Goal: Check status: Check status

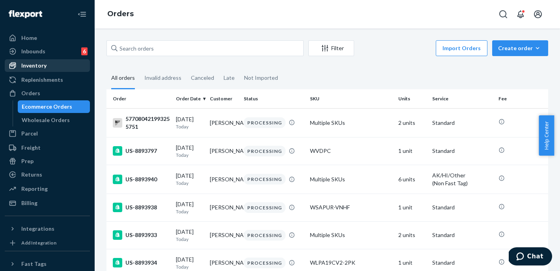
click at [62, 69] on div "Inventory" at bounding box center [48, 65] width 84 height 11
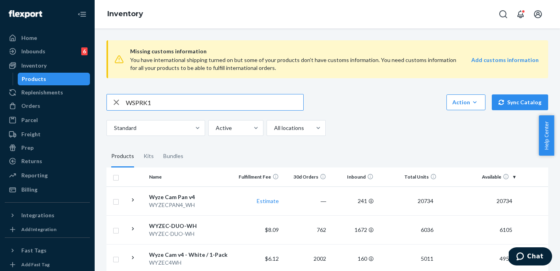
type input "WSPRK1"
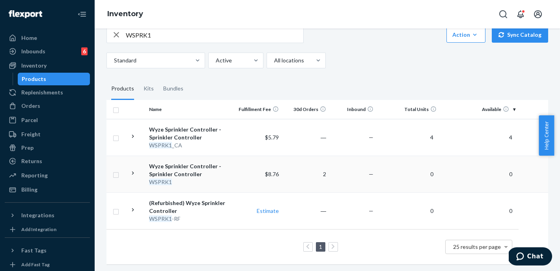
scroll to position [74, 0]
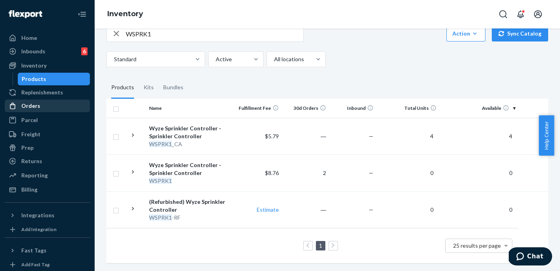
click at [47, 105] on div "Orders" at bounding box center [48, 105] width 84 height 11
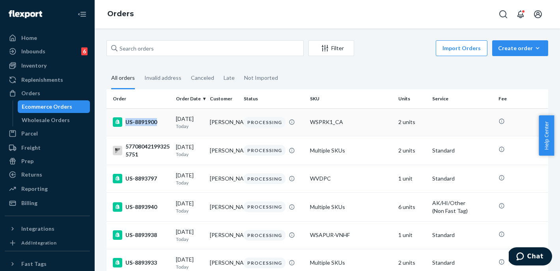
copy div "US-8891900"
click at [156, 121] on div "US-8891900" at bounding box center [141, 121] width 57 height 9
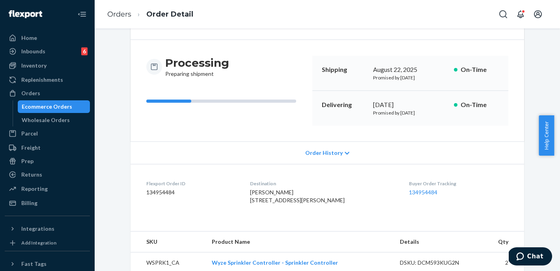
scroll to position [84, 0]
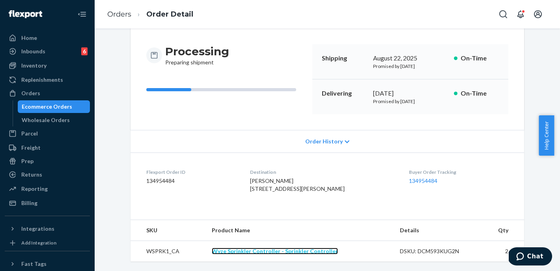
click at [290, 254] on link "Wyze Sprinkler Controller - Sprinkler Controller" at bounding box center [275, 250] width 126 height 7
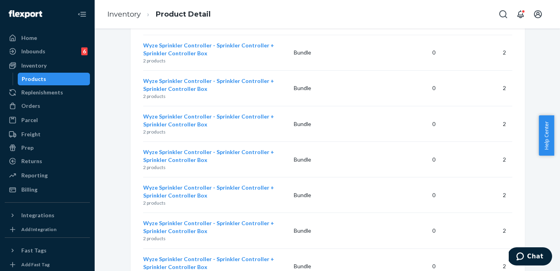
scroll to position [225290, 0]
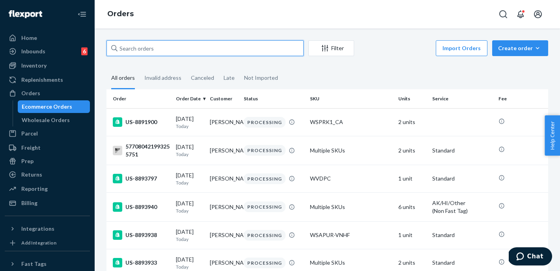
click at [171, 50] on input "text" at bounding box center [205, 48] width 197 height 16
paste input "US-8891900"
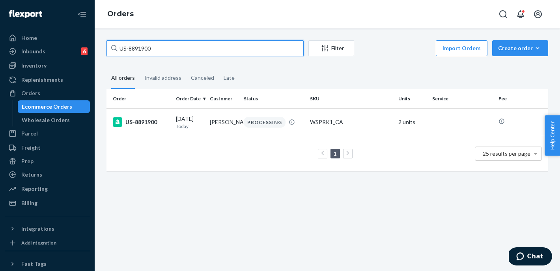
type input "US-8891900"
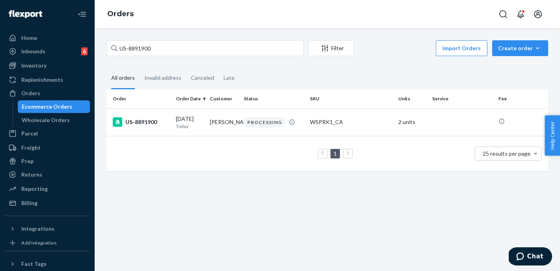
click at [351, 157] on div "1 25 results per page" at bounding box center [327, 153] width 429 height 25
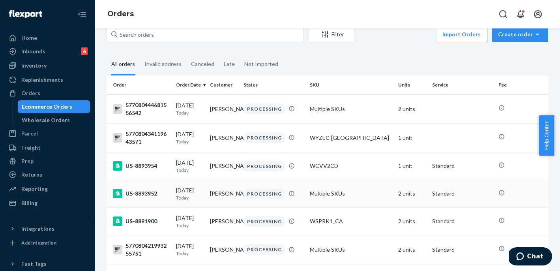
scroll to position [50, 0]
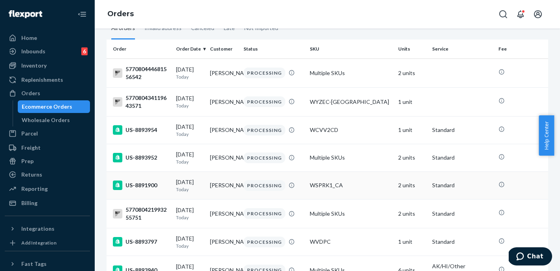
click at [142, 186] on div "US-8891900" at bounding box center [141, 184] width 57 height 9
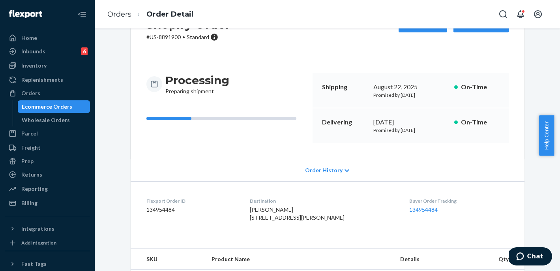
scroll to position [3, 0]
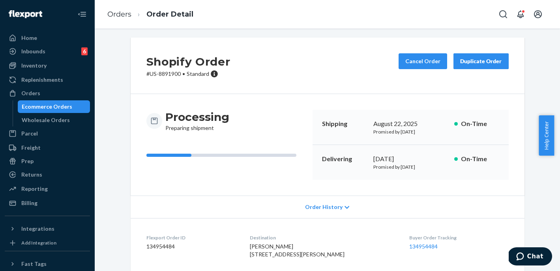
drag, startPoint x: 430, startPoint y: 173, endPoint x: 357, endPoint y: 118, distance: 90.4
click at [358, 119] on div "Shipping August 22, 2025 Promised by August 22, 2025 On-Time Delivering August …" at bounding box center [410, 145] width 196 height 70
drag, startPoint x: 346, startPoint y: 112, endPoint x: 482, endPoint y: 170, distance: 147.2
click at [445, 170] on div "Shipping August 22, 2025 Promised by August 22, 2025 On-Time Delivering August …" at bounding box center [410, 145] width 196 height 70
click at [482, 170] on div "Delivering August 29, 2025 Promised by September 3, 2025 On-Time" at bounding box center [410, 162] width 196 height 35
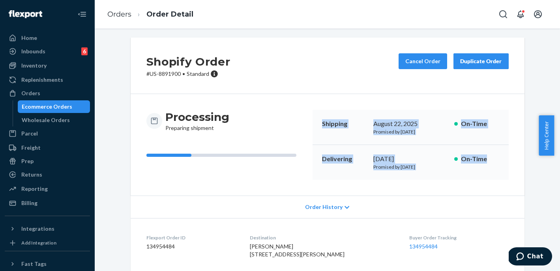
drag, startPoint x: 488, startPoint y: 173, endPoint x: 318, endPoint y: 113, distance: 179.4
click at [318, 113] on div "Shipping August 22, 2025 Promised by August 22, 2025 On-Time Delivering August …" at bounding box center [410, 145] width 196 height 70
click at [318, 113] on div "Shipping August 22, 2025 Promised by August 22, 2025 On-Time" at bounding box center [410, 127] width 196 height 35
drag, startPoint x: 318, startPoint y: 113, endPoint x: 479, endPoint y: 172, distance: 171.5
click at [460, 167] on div "Shipping August 22, 2025 Promised by August 22, 2025 On-Time Delivering August …" at bounding box center [410, 145] width 196 height 70
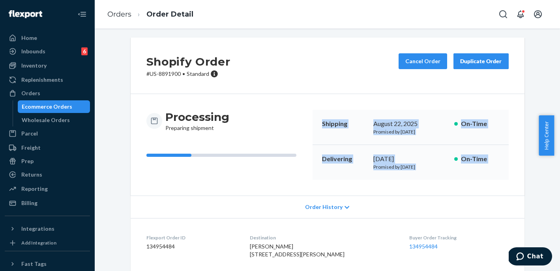
click at [479, 172] on div "Delivering August 29, 2025 Promised by September 3, 2025 On-Time" at bounding box center [410, 162] width 196 height 35
drag, startPoint x: 445, startPoint y: 155, endPoint x: 327, endPoint y: 116, distance: 124.0
click at [329, 119] on div "Shipping August 22, 2025 Promised by August 22, 2025 On-Time Delivering August …" at bounding box center [410, 145] width 196 height 70
click at [458, 165] on div "Delivering August 29, 2025 Promised by September 3, 2025 On-Time" at bounding box center [410, 162] width 196 height 35
drag, startPoint x: 495, startPoint y: 178, endPoint x: 301, endPoint y: 105, distance: 207.2
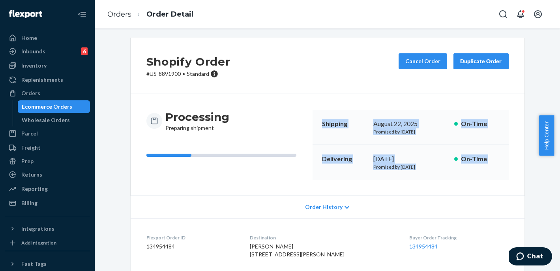
click at [305, 107] on div "Processing Preparing shipment Shipping August 22, 2025 Promised by August 22, 2…" at bounding box center [328, 144] width 394 height 101
click at [303, 105] on div "Processing Preparing shipment Shipping August 22, 2025 Promised by August 22, 2…" at bounding box center [328, 144] width 394 height 101
drag, startPoint x: 322, startPoint y: 109, endPoint x: 467, endPoint y: 172, distance: 158.1
click at [467, 172] on div "Processing Preparing shipment Shipping August 22, 2025 Promised by August 22, 2…" at bounding box center [328, 144] width 394 height 101
drag, startPoint x: 492, startPoint y: 183, endPoint x: 333, endPoint y: 114, distance: 173.3
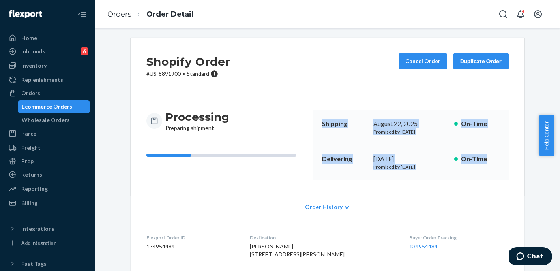
click at [333, 114] on div "Processing Preparing shipment Shipping August 22, 2025 Promised by August 22, 2…" at bounding box center [328, 144] width 394 height 101
click at [335, 114] on div "Shipping August 22, 2025 Promised by August 22, 2025 On-Time" at bounding box center [410, 127] width 196 height 35
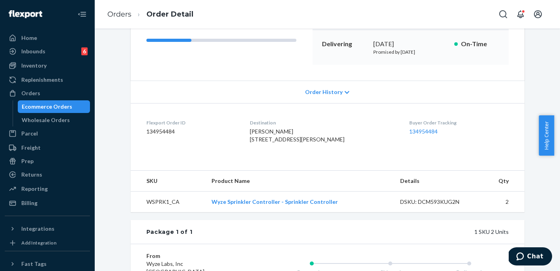
scroll to position [228, 0]
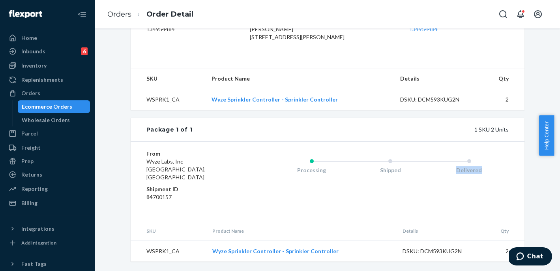
drag, startPoint x: 461, startPoint y: 200, endPoint x: 430, endPoint y: 153, distance: 56.8
click at [430, 153] on div "From Wyze Labs, Inc Moreland, GA 30259 Shipment ID 84700157 Processing Shipped …" at bounding box center [328, 180] width 394 height 79
click at [425, 141] on div "Package 1 of 1 1 SKU 2 Units" at bounding box center [328, 130] width 394 height 24
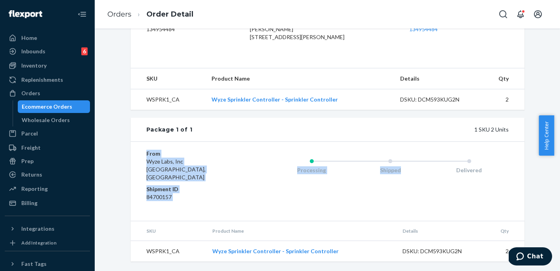
drag, startPoint x: 401, startPoint y: 150, endPoint x: 409, endPoint y: 206, distance: 56.6
click at [408, 207] on div "Package 1 of 1 1 SKU 2 Units From Wyze Labs, Inc Moreland, GA 30259 Shipment ID…" at bounding box center [328, 190] width 394 height 144
click at [409, 205] on div "Processing Shipped Delivered" at bounding box center [375, 180] width 268 height 63
drag, startPoint x: 434, startPoint y: 212, endPoint x: 129, endPoint y: 160, distance: 309.0
click at [131, 160] on div "From Wyze Labs, Inc Moreland, GA 30259 Shipment ID 84700157 Processing Shipped …" at bounding box center [328, 180] width 394 height 79
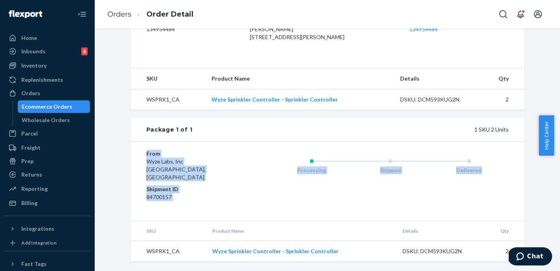
click at [135, 158] on div "From Wyze Labs, Inc Moreland, GA 30259 Shipment ID 84700157 Processing Shipped …" at bounding box center [328, 180] width 394 height 79
drag, startPoint x: 137, startPoint y: 158, endPoint x: 474, endPoint y: 211, distance: 341.0
click at [457, 211] on div "From Wyze Labs, Inc Moreland, GA 30259 Shipment ID 84700157 Processing Shipped …" at bounding box center [328, 180] width 394 height 79
click at [474, 211] on div "Processing Shipped Delivered" at bounding box center [375, 180] width 268 height 63
drag, startPoint x: 267, startPoint y: 181, endPoint x: 137, endPoint y: 157, distance: 131.5
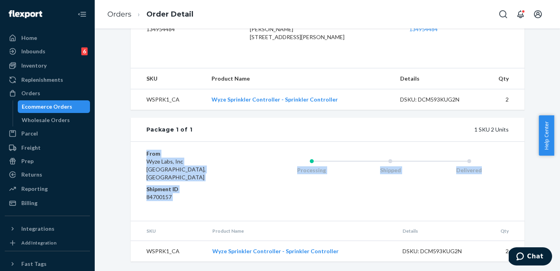
click at [137, 157] on div "From Wyze Labs, Inc Moreland, GA 30259 Shipment ID 84700157 Processing Shipped …" at bounding box center [328, 180] width 394 height 79
click at [140, 157] on div "From Wyze Labs, Inc Moreland, GA 30259 Shipment ID 84700157 Processing Shipped …" at bounding box center [328, 180] width 394 height 79
drag, startPoint x: 325, startPoint y: 175, endPoint x: 457, endPoint y: 198, distance: 133.3
click at [448, 194] on div "From Wyze Labs, Inc Moreland, GA 30259 Shipment ID 84700157 Processing Shipped …" at bounding box center [328, 180] width 394 height 79
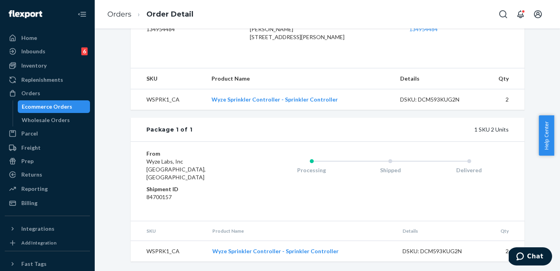
click at [458, 200] on div "Processing Shipped Delivered" at bounding box center [375, 180] width 268 height 63
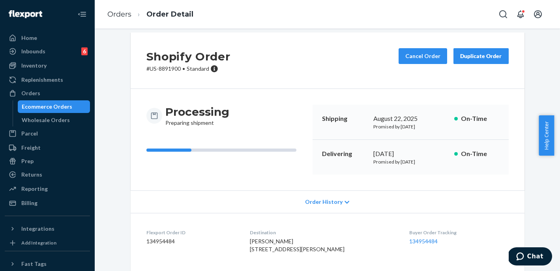
scroll to position [0, 0]
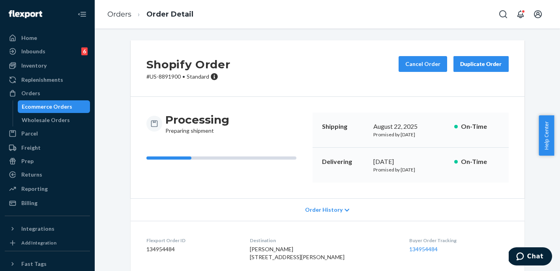
click at [280, 74] on div "Shopify Order # US-8891900 • Standard Cancel Order Duplicate Order" at bounding box center [328, 68] width 394 height 56
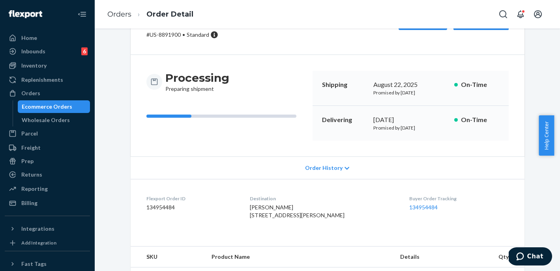
scroll to position [45, 0]
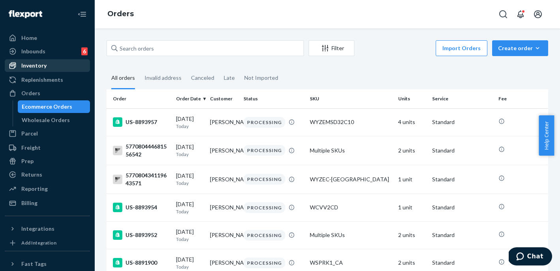
click at [55, 69] on div "Inventory" at bounding box center [48, 65] width 84 height 11
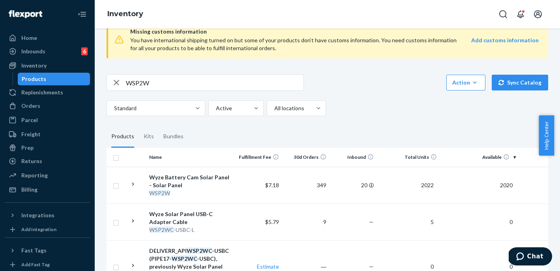
scroll to position [22, 0]
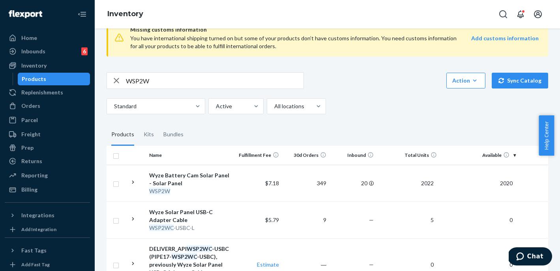
click at [153, 82] on input "WSP2W" at bounding box center [215, 81] width 178 height 16
type input "WYZECOP"
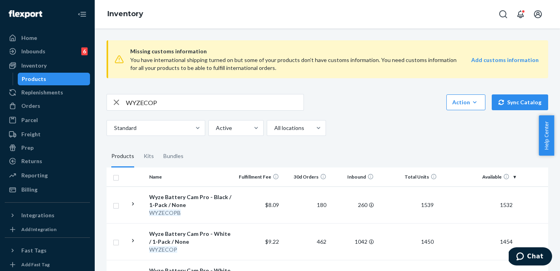
scroll to position [58, 0]
